Goal: Transaction & Acquisition: Purchase product/service

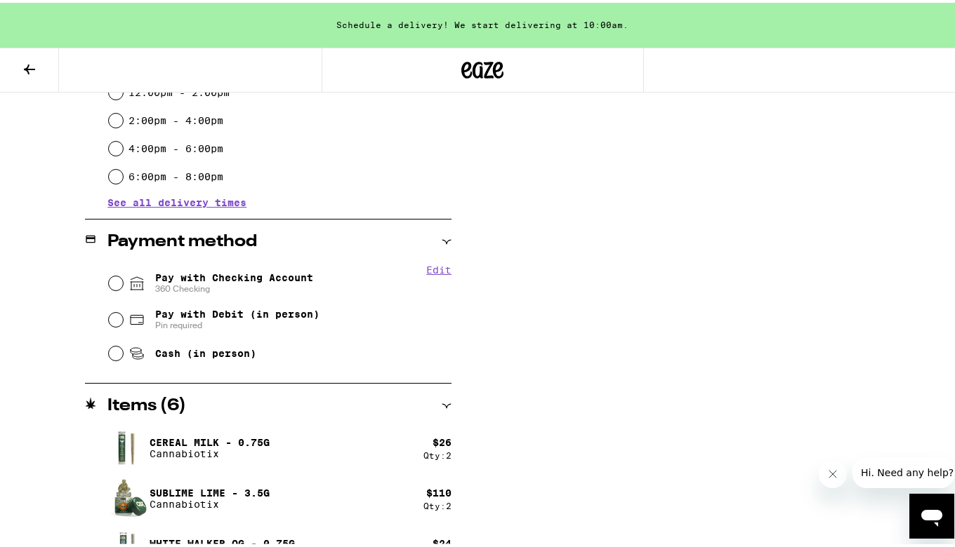
scroll to position [458, 0]
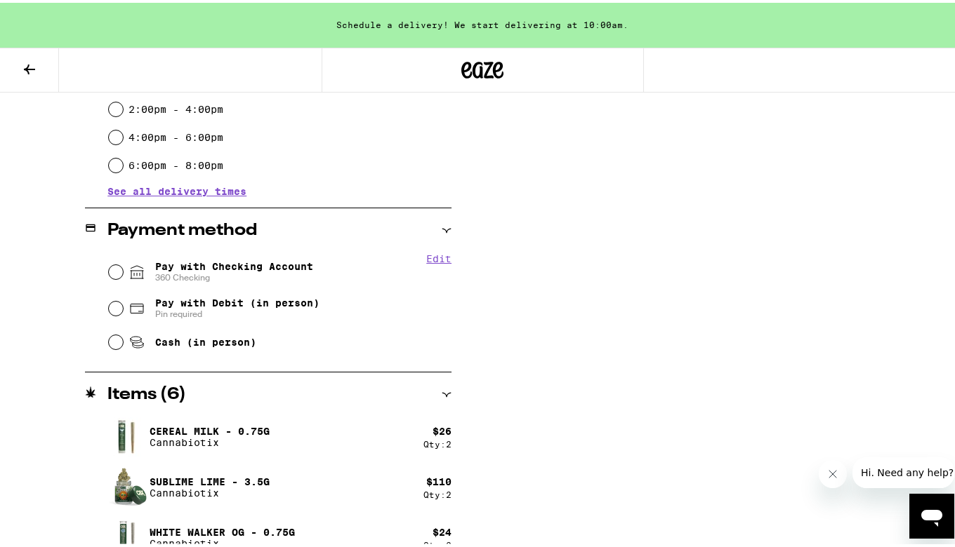
click at [112, 271] on input "Pay with Checking Account 360 Checking" at bounding box center [116, 270] width 14 height 14
radio input "true"
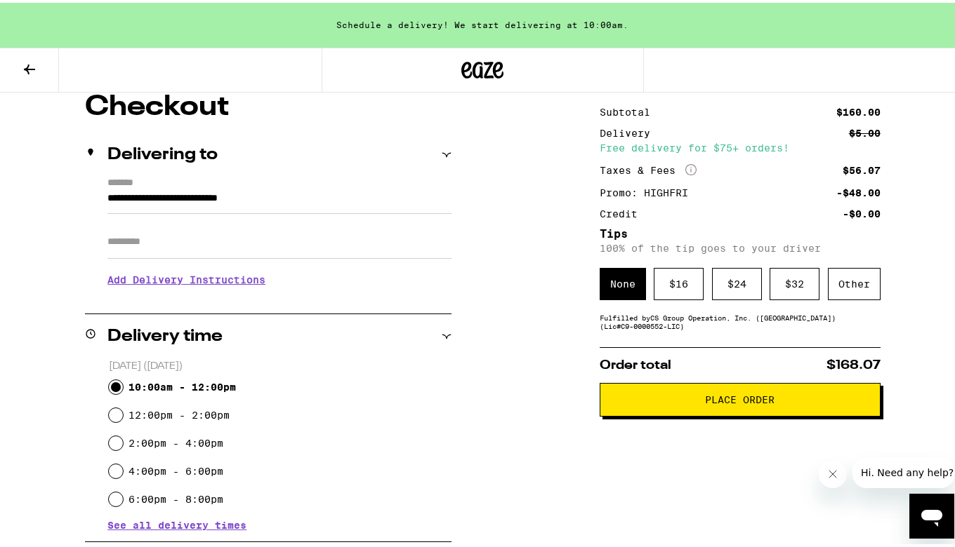
scroll to position [131, 0]
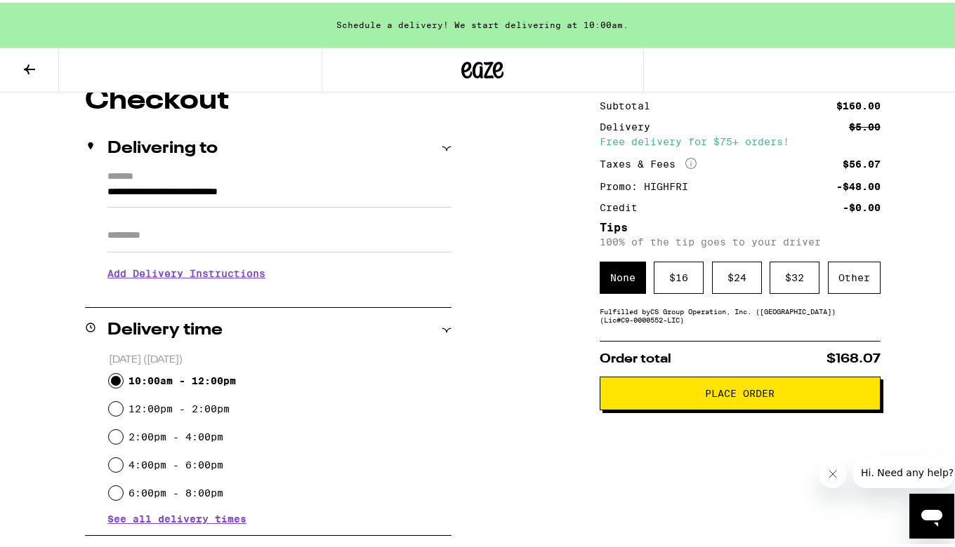
click at [761, 394] on span "Place Order" at bounding box center [739, 391] width 69 height 10
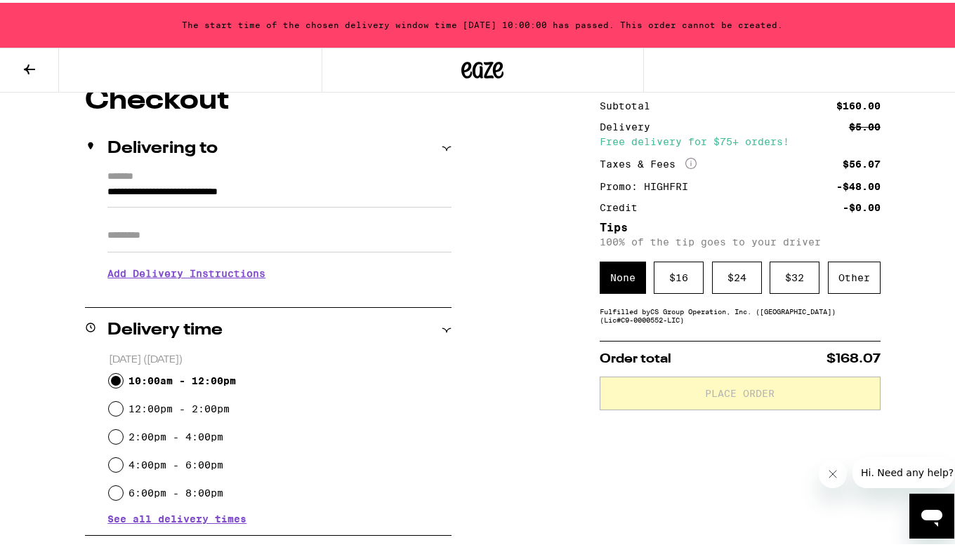
click at [545, 395] on div "**********" at bounding box center [482, 512] width 965 height 856
click at [29, 65] on icon at bounding box center [29, 67] width 11 height 10
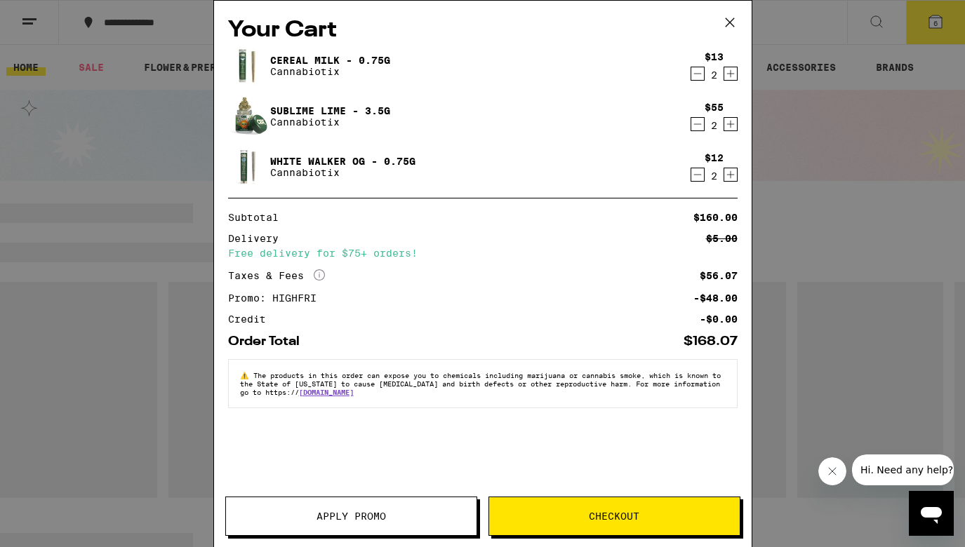
click at [593, 513] on span "Checkout" at bounding box center [614, 517] width 51 height 10
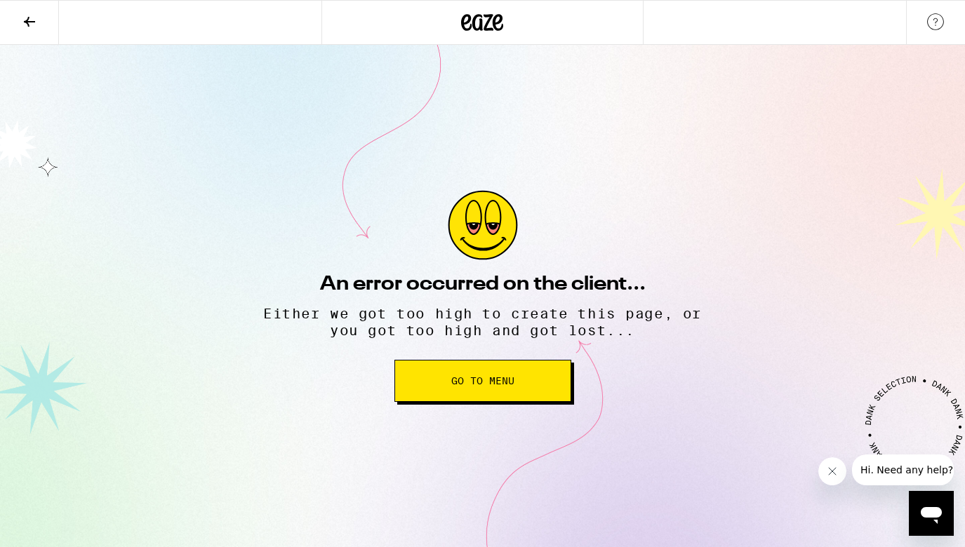
click at [506, 383] on span "Go to Menu" at bounding box center [482, 381] width 63 height 10
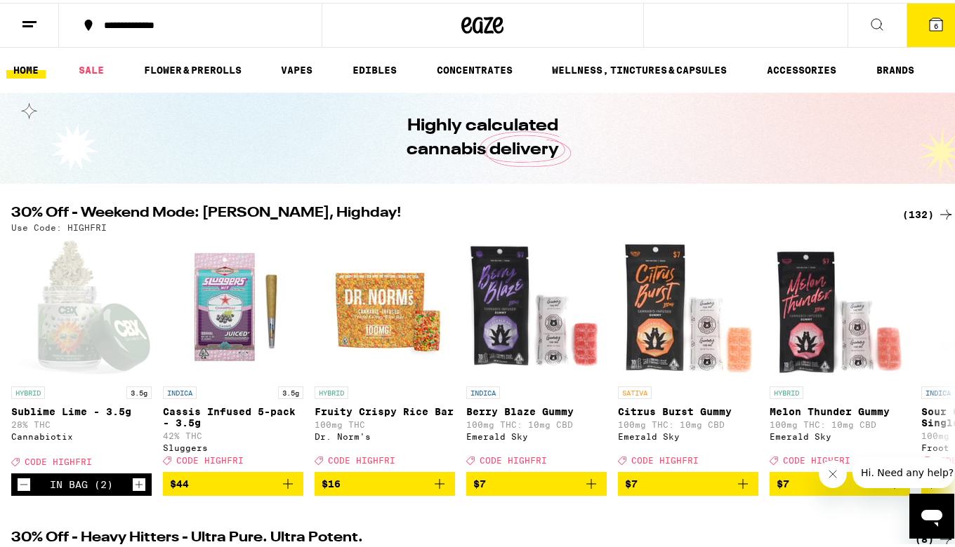
click at [929, 20] on icon at bounding box center [935, 21] width 13 height 13
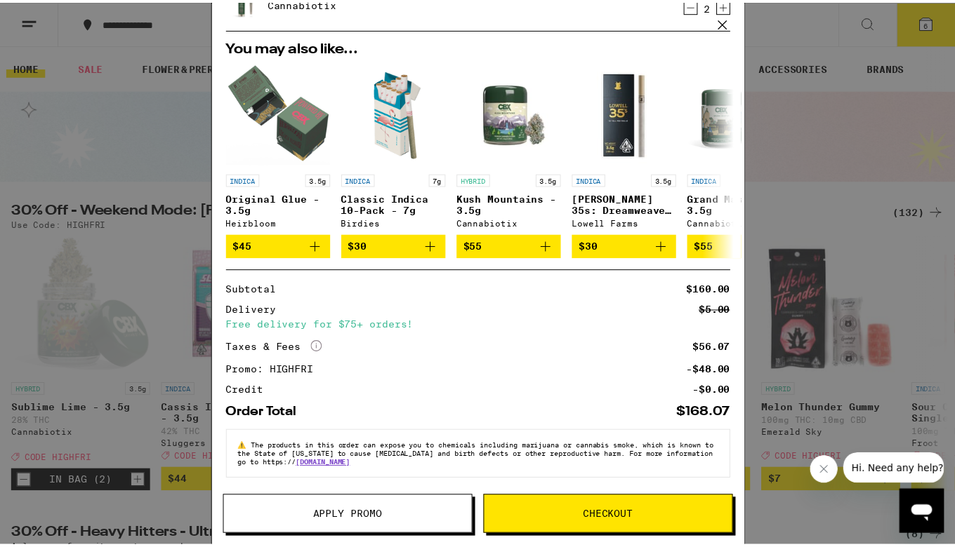
scroll to position [178, 0]
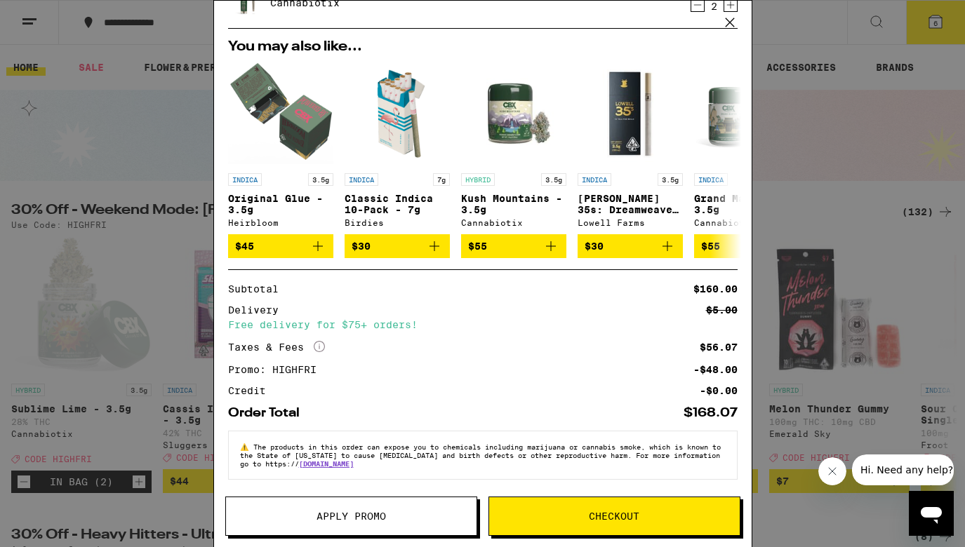
click at [584, 516] on span "Checkout" at bounding box center [614, 517] width 251 height 10
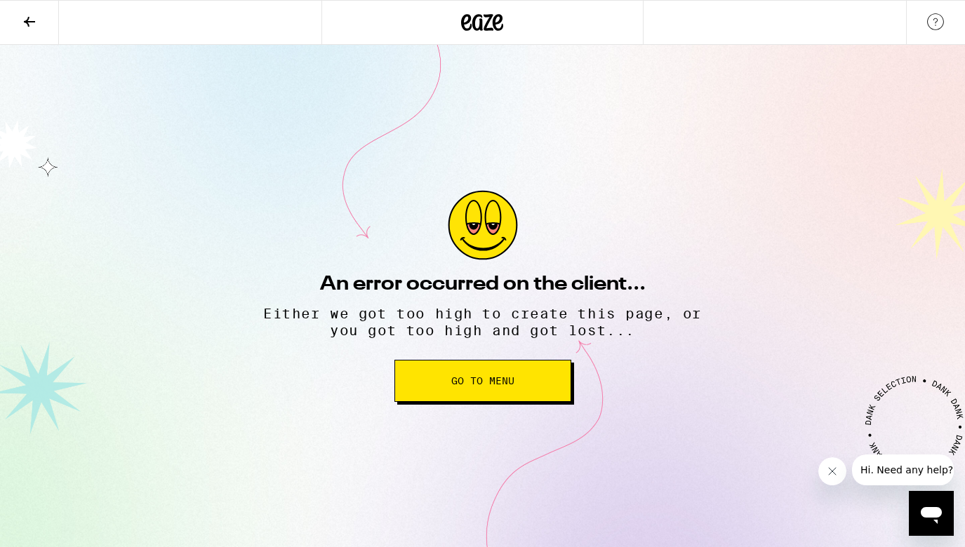
click at [491, 382] on span "Go to Menu" at bounding box center [482, 381] width 63 height 10
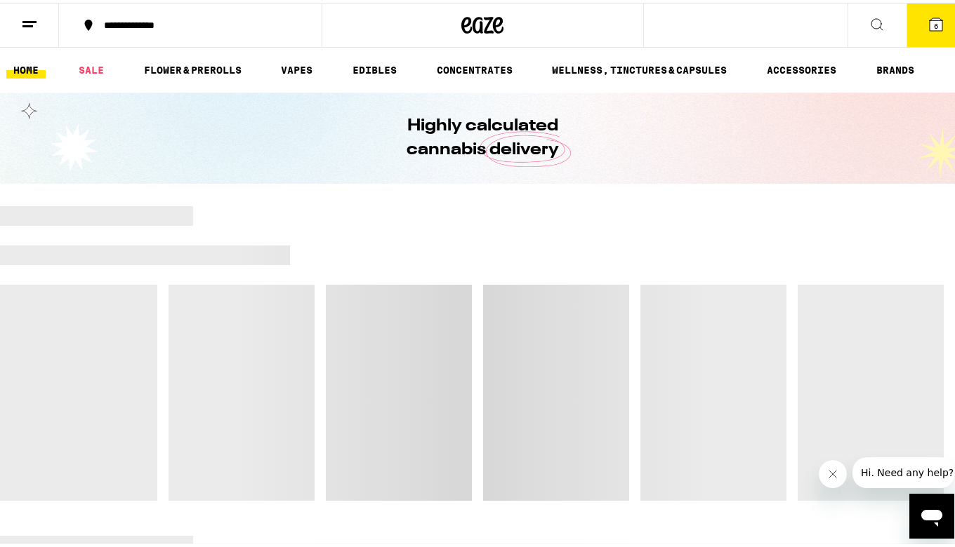
click at [929, 21] on icon at bounding box center [935, 21] width 13 height 13
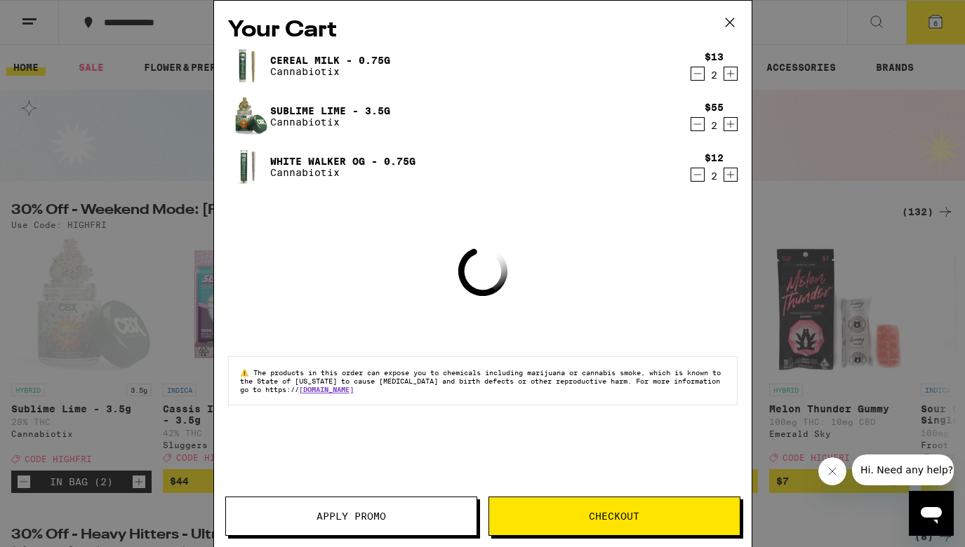
click at [699, 74] on icon "Decrement" at bounding box center [697, 74] width 8 height 0
click at [697, 74] on icon "Decrement" at bounding box center [697, 74] width 8 height 0
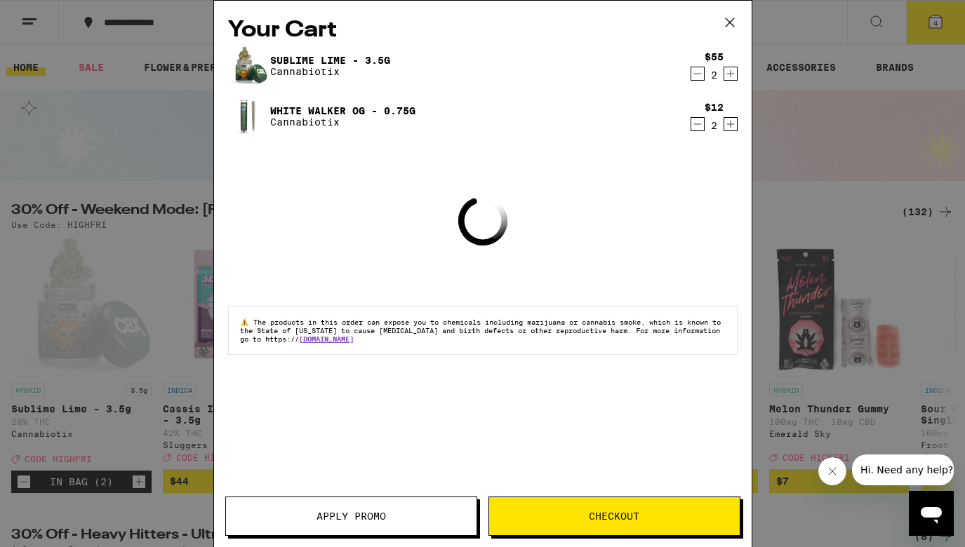
click at [697, 74] on icon "Decrement" at bounding box center [697, 74] width 8 height 0
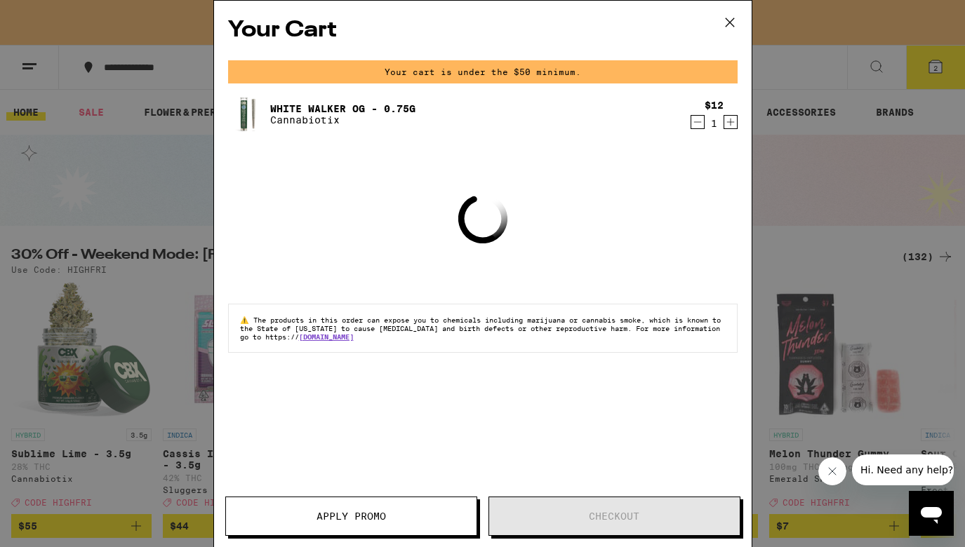
click at [697, 75] on div "Your cart is under the $50 minimum." at bounding box center [483, 71] width 510 height 23
click at [695, 122] on icon "Decrement" at bounding box center [697, 122] width 13 height 17
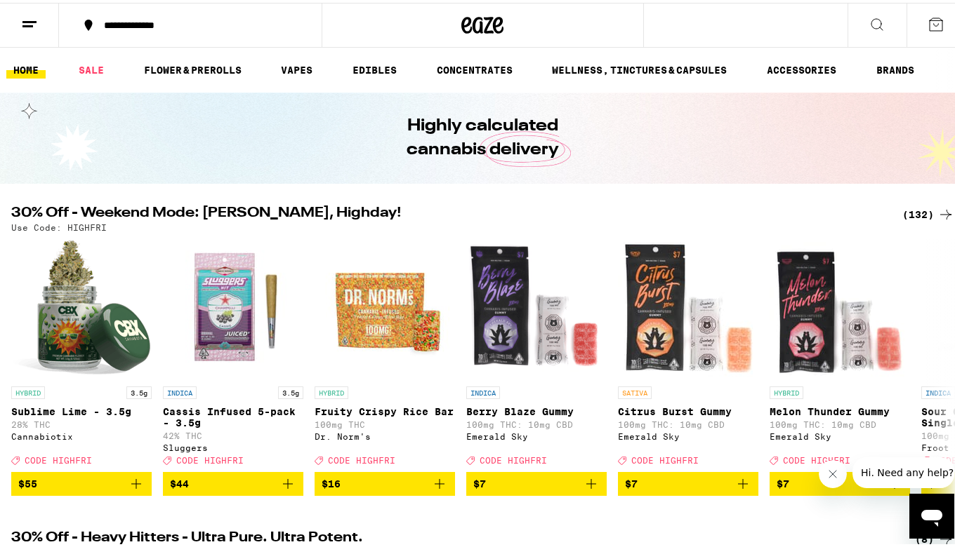
click at [724, 21] on div "**********" at bounding box center [482, 22] width 965 height 45
click at [912, 214] on div "(132)" at bounding box center [928, 212] width 52 height 17
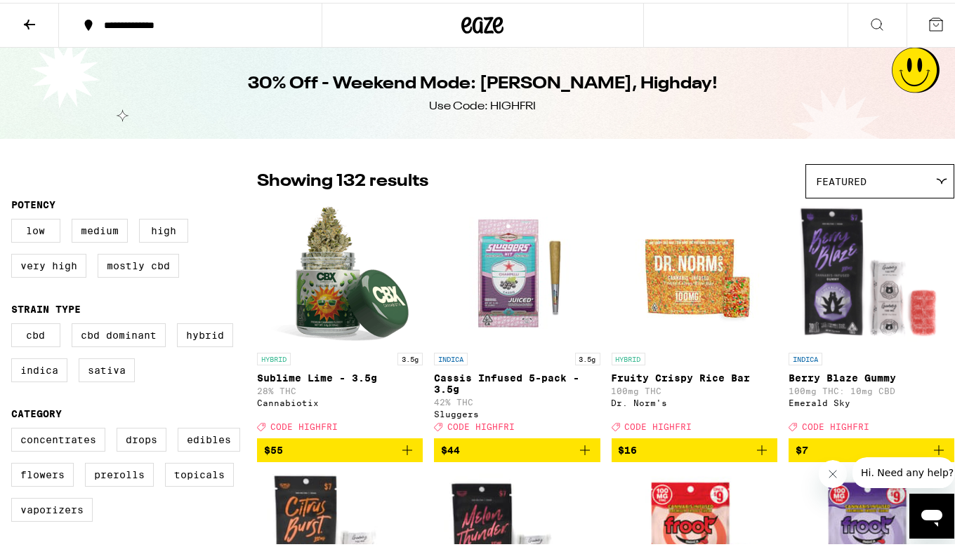
click at [403, 453] on icon "Add to bag" at bounding box center [407, 447] width 17 height 17
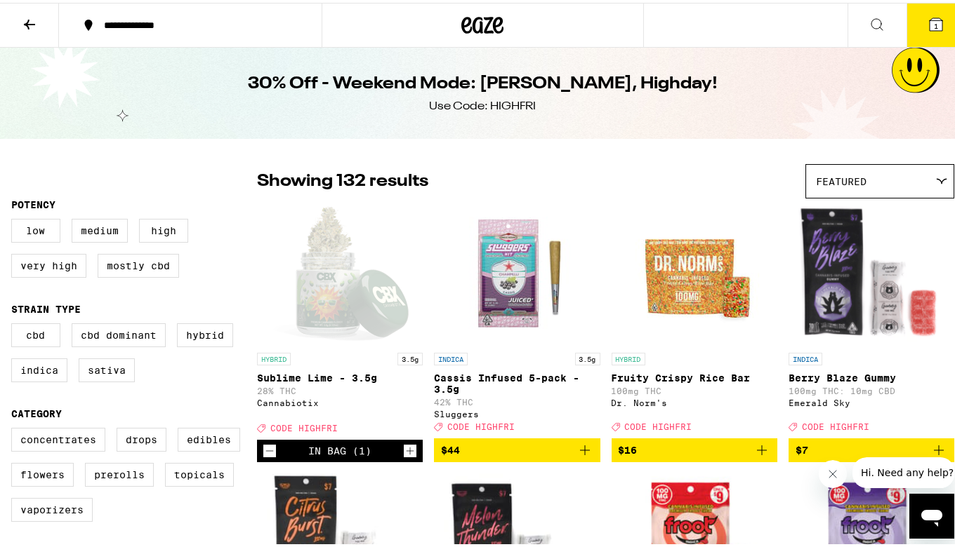
click at [406, 453] on icon "Increment" at bounding box center [410, 448] width 13 height 17
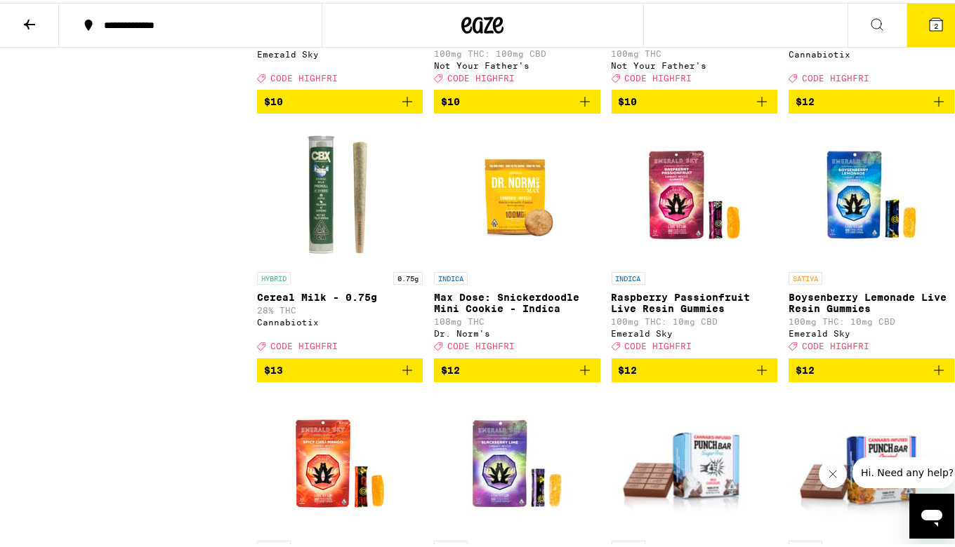
scroll to position [1211, 0]
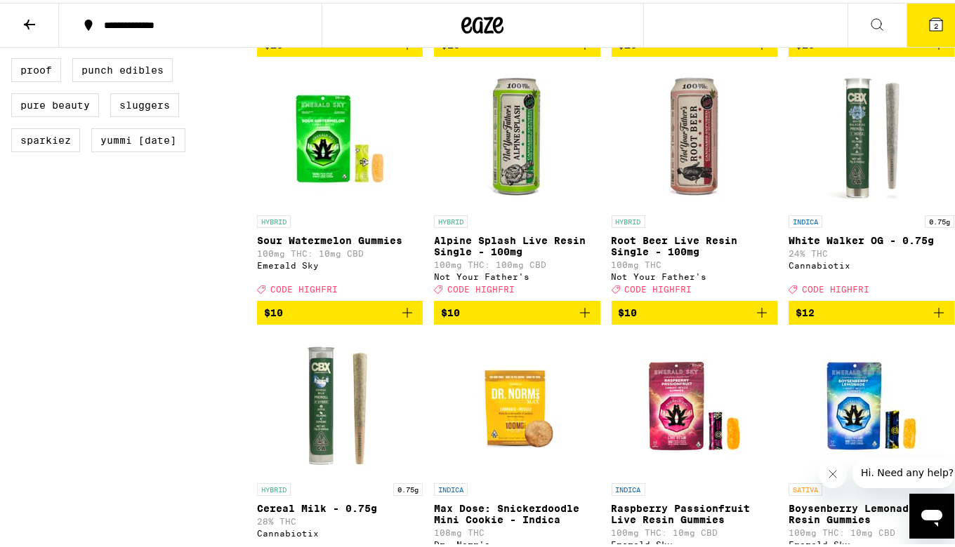
click at [930, 319] on icon "Add to bag" at bounding box center [938, 310] width 17 height 17
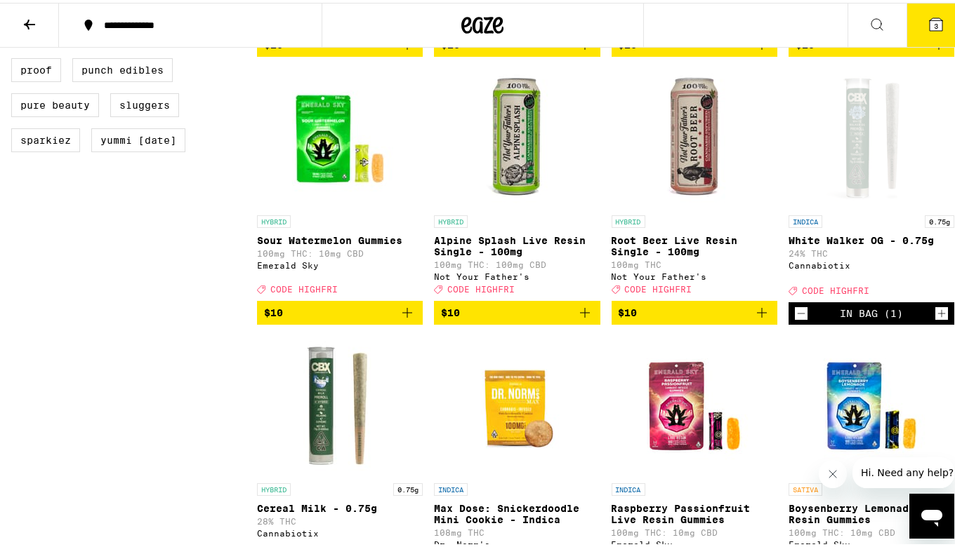
click at [935, 319] on icon "Increment" at bounding box center [941, 311] width 13 height 17
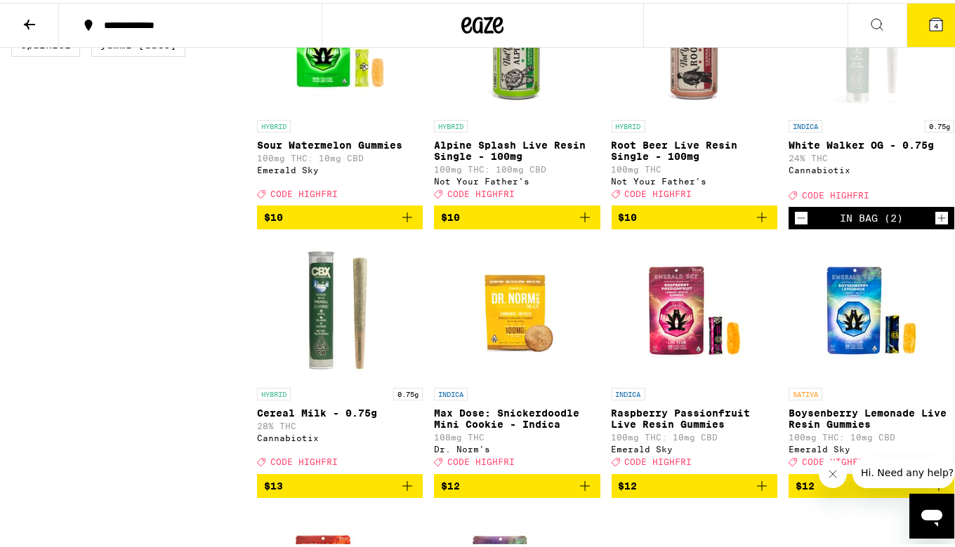
scroll to position [1388, 0]
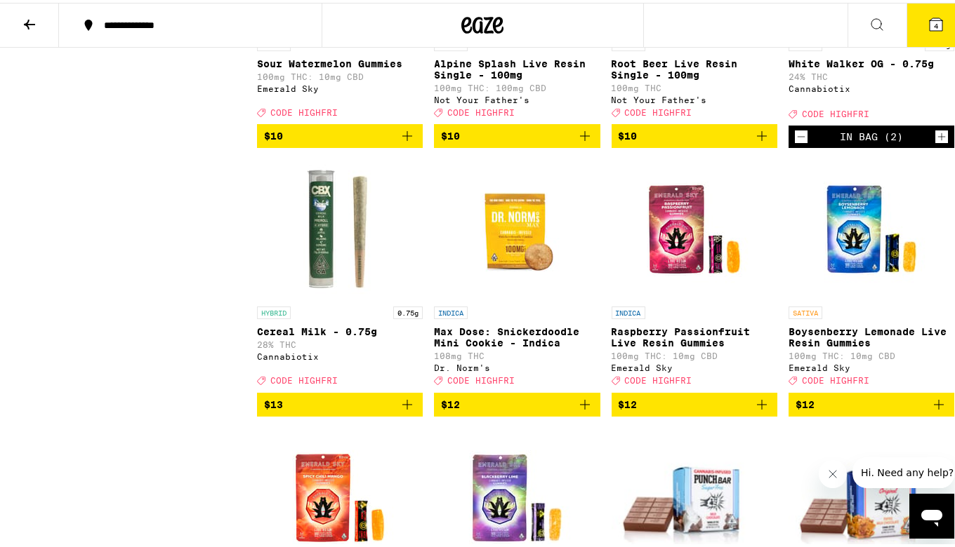
click at [406, 411] on icon "Add to bag" at bounding box center [407, 402] width 17 height 17
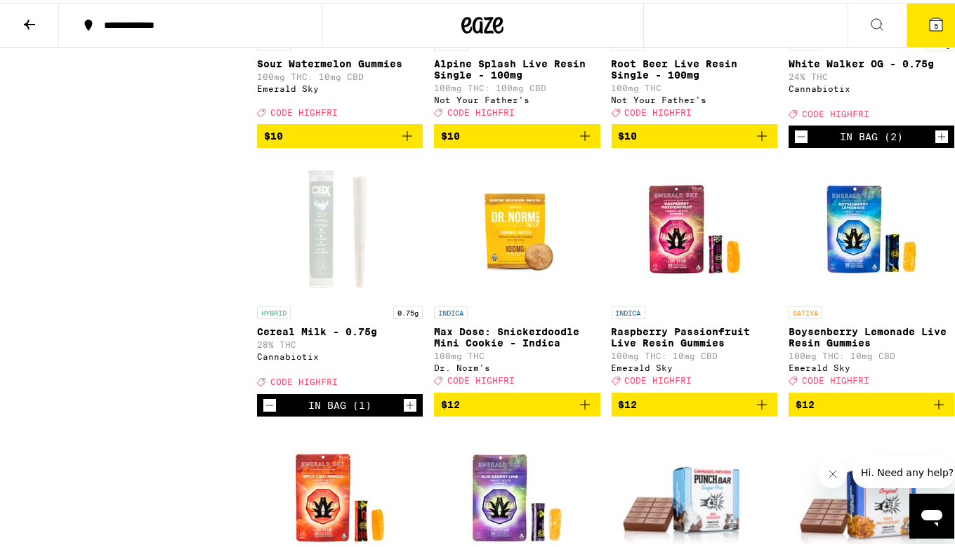
click at [406, 411] on icon "Increment" at bounding box center [410, 402] width 13 height 17
click at [934, 19] on span "6" at bounding box center [936, 23] width 4 height 8
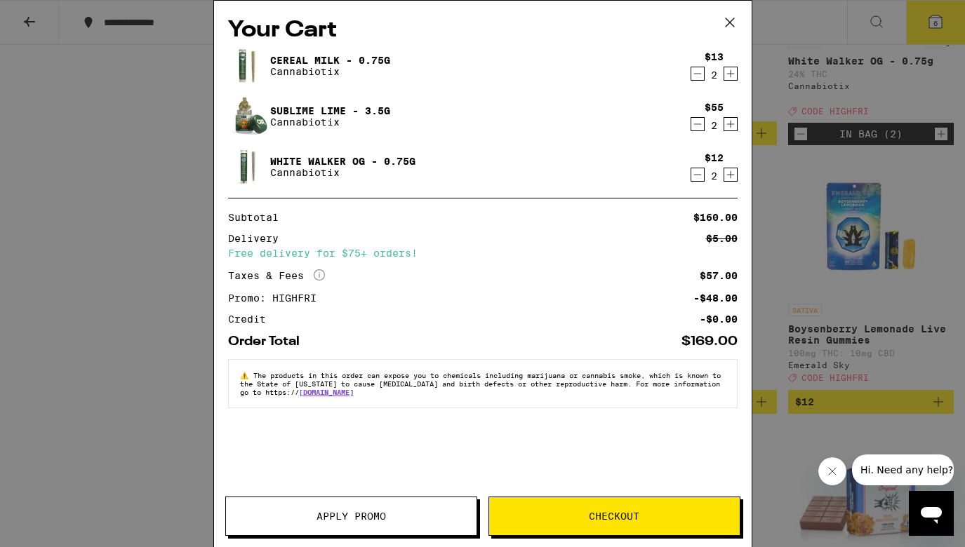
click at [396, 519] on span "Apply Promo" at bounding box center [351, 517] width 251 height 10
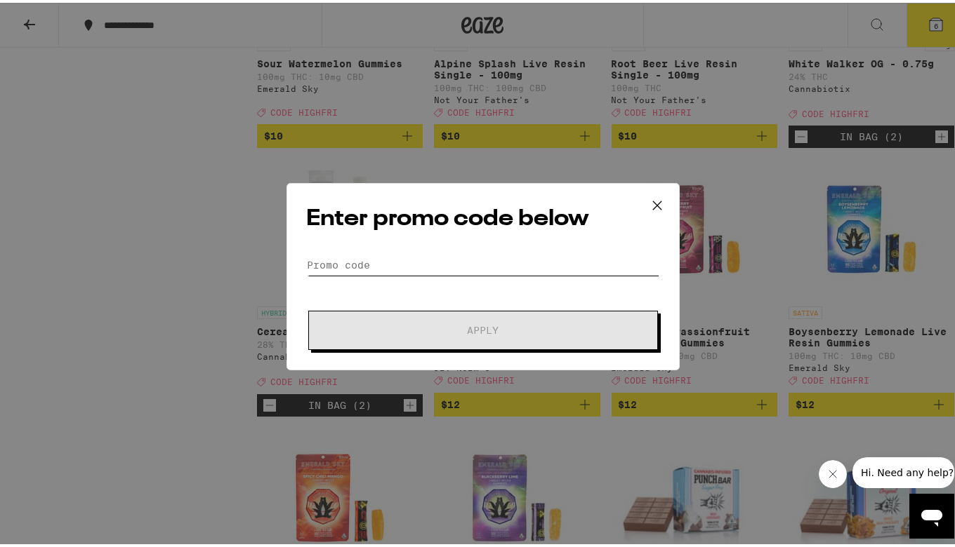
click at [409, 258] on input "Promo Code" at bounding box center [483, 262] width 352 height 21
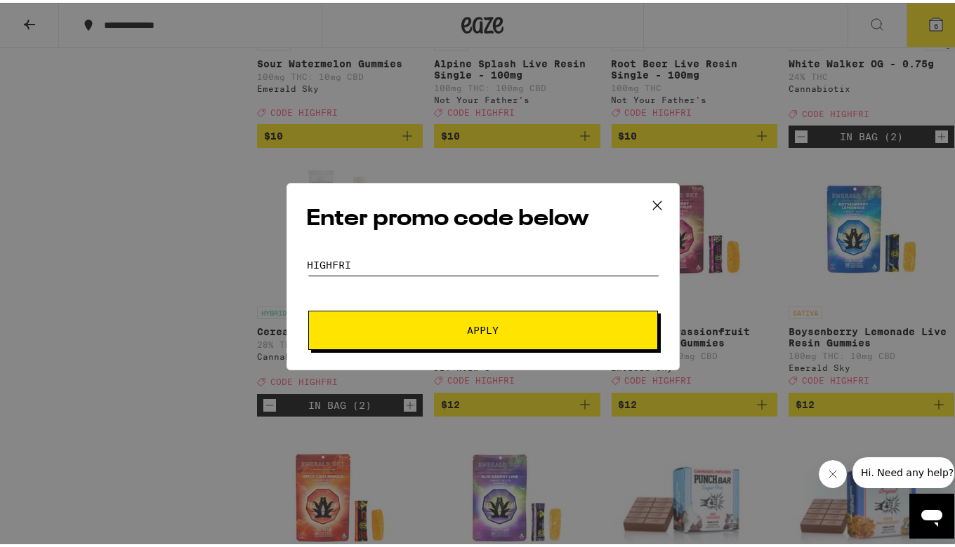
type input "highfri"
click at [451, 321] on button "Apply" at bounding box center [483, 327] width 350 height 39
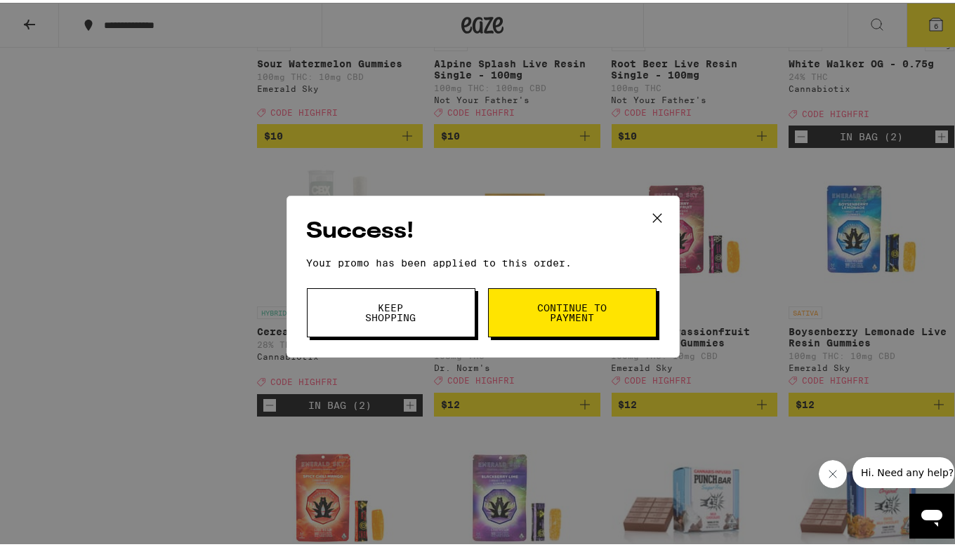
click at [567, 284] on div "Success! Your promo has been applied to this order. Promo Code highfri Keep Sho…" at bounding box center [482, 274] width 393 height 162
click at [566, 309] on span "Continue to payment" at bounding box center [572, 310] width 72 height 20
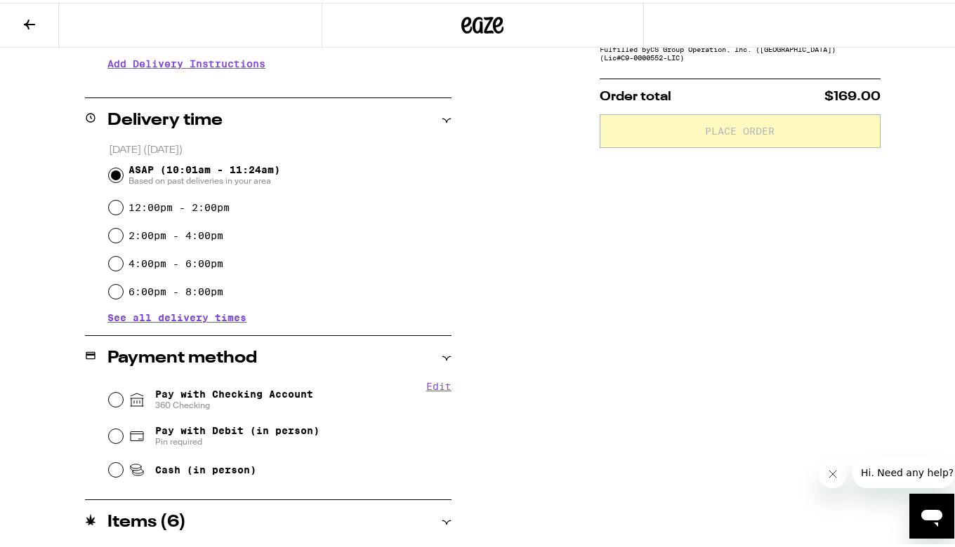
scroll to position [312, 0]
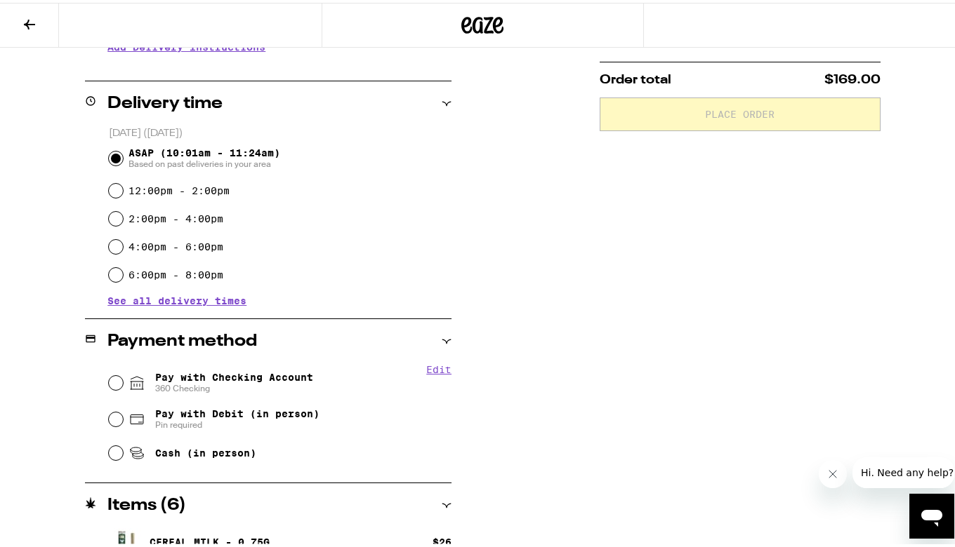
click at [109, 380] on input "Pay with Checking Account 360 Checking" at bounding box center [116, 380] width 14 height 14
radio input "true"
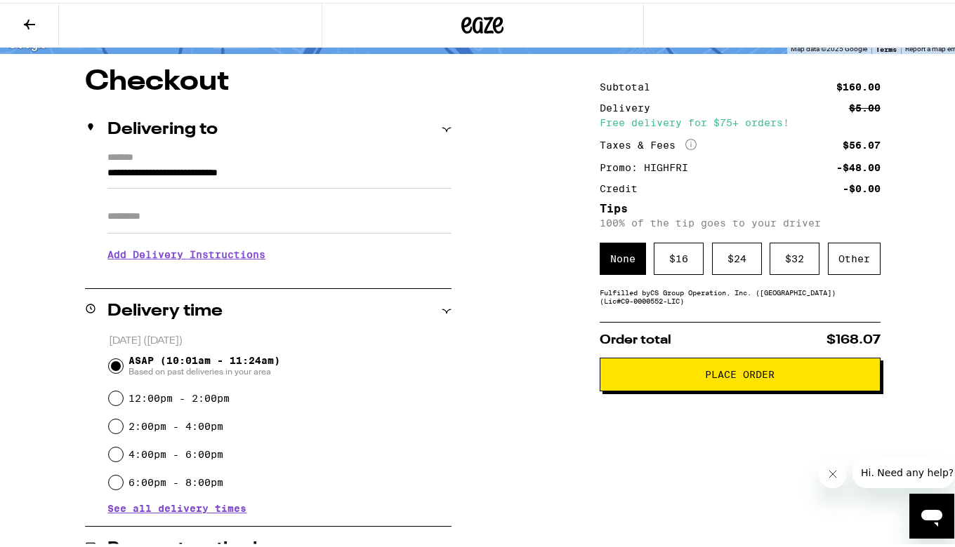
scroll to position [85, 0]
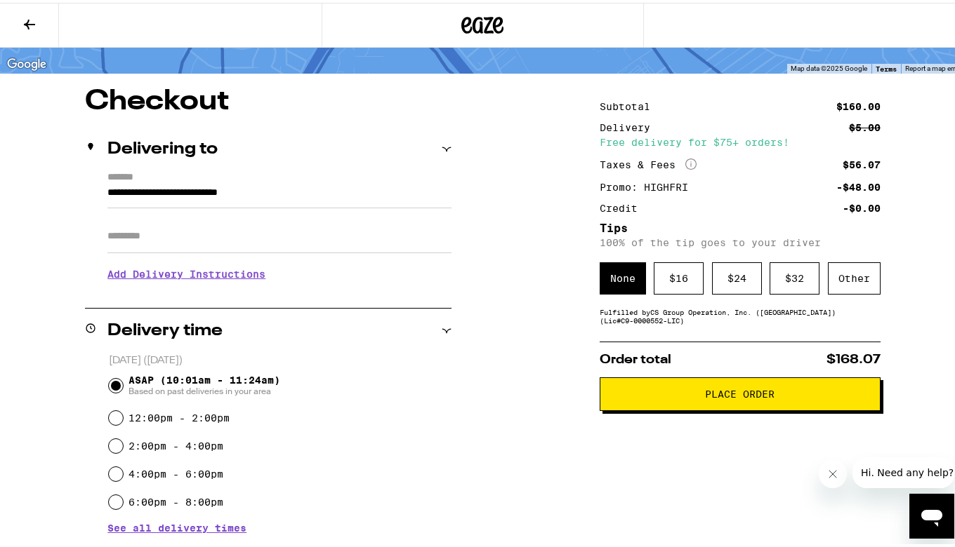
click at [727, 397] on span "Place Order" at bounding box center [739, 392] width 69 height 10
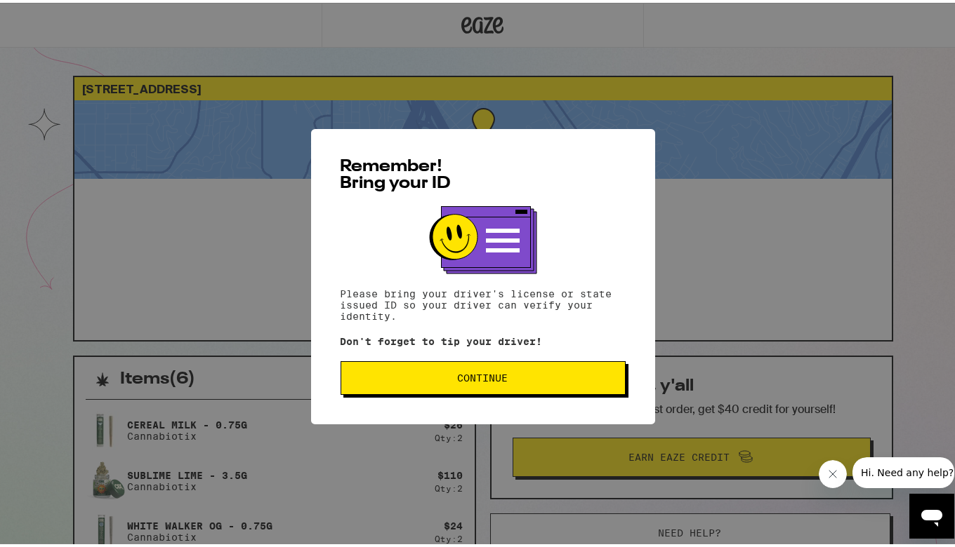
click at [528, 389] on button "Continue" at bounding box center [482, 376] width 285 height 34
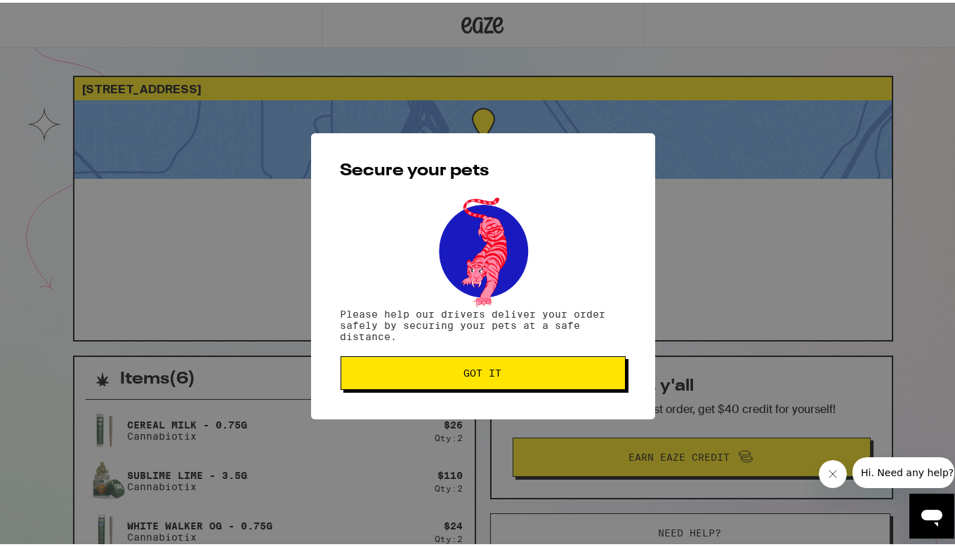
click at [529, 376] on span "Got it" at bounding box center [482, 371] width 261 height 10
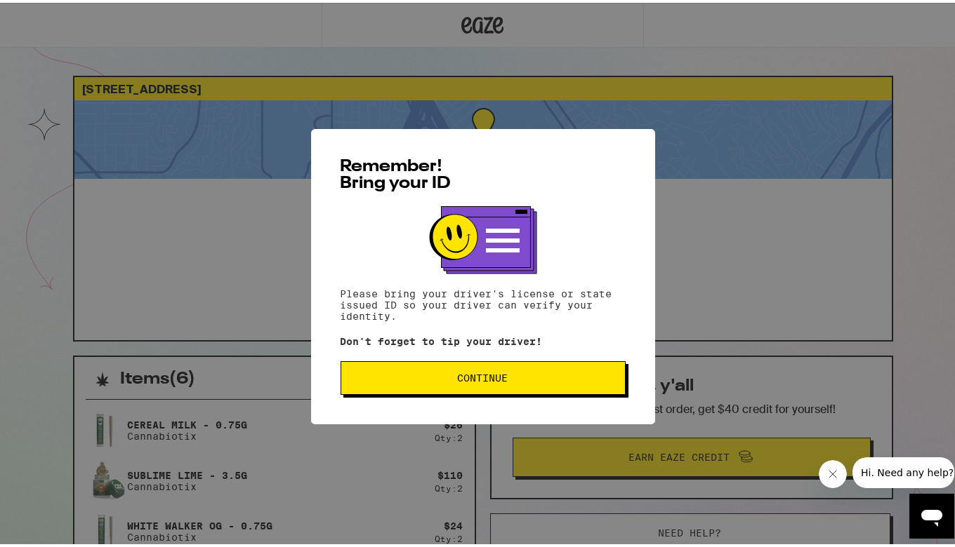
click at [484, 373] on span "Continue" at bounding box center [483, 376] width 51 height 10
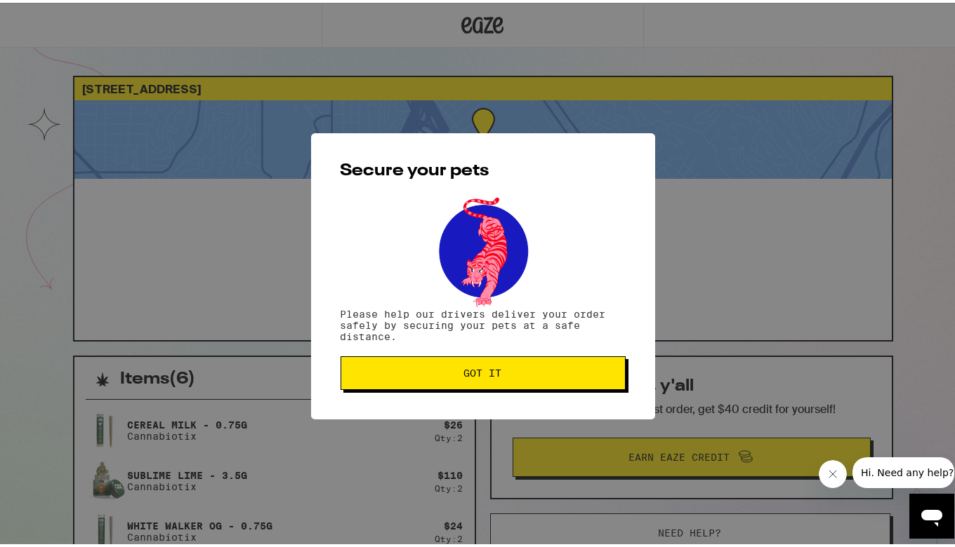
click at [484, 373] on span "Got it" at bounding box center [483, 371] width 38 height 10
